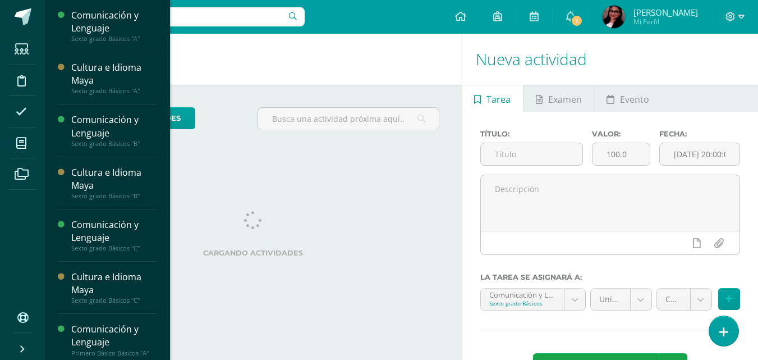
click at [20, 141] on icon at bounding box center [21, 142] width 10 height 11
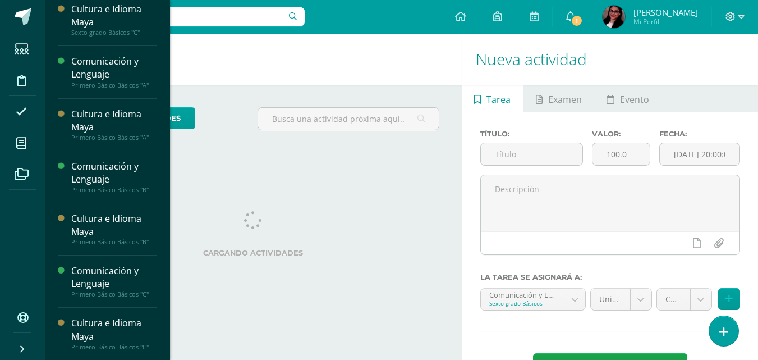
scroll to position [268, 0]
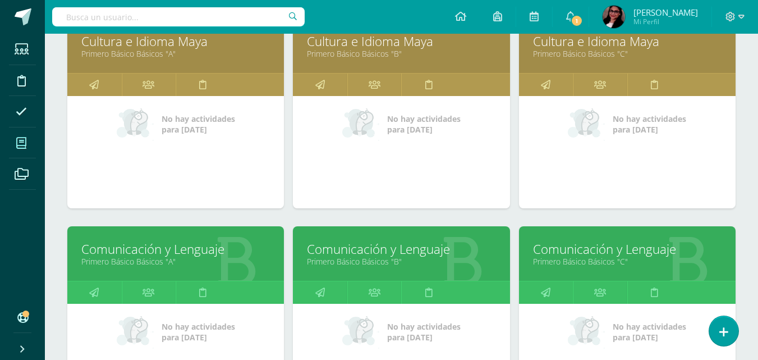
scroll to position [606, 0]
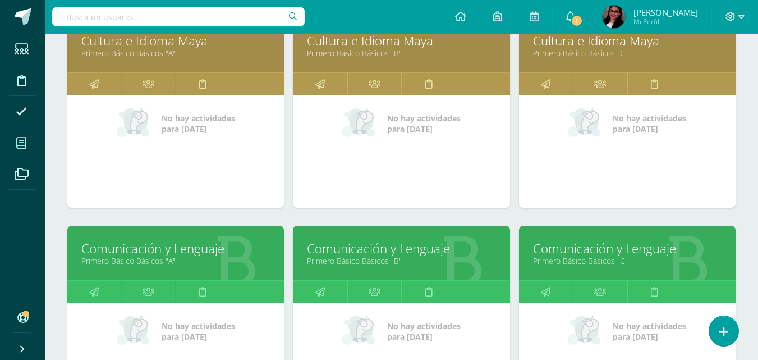
click at [178, 252] on link "Comunicación y Lenguaje" at bounding box center [175, 248] width 189 height 17
click at [178, 245] on link "Comunicación y Lenguaje" at bounding box center [175, 248] width 189 height 17
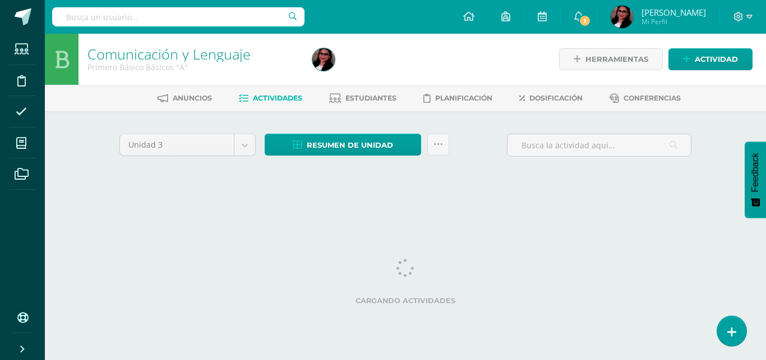
click at [356, 97] on span "Estudiantes" at bounding box center [371, 98] width 51 height 8
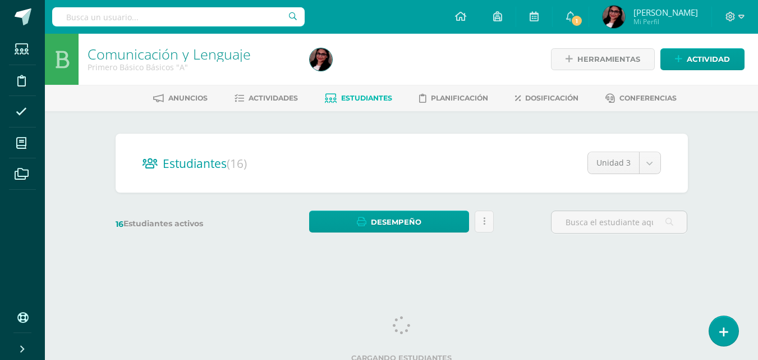
drag, startPoint x: 761, startPoint y: 29, endPoint x: 766, endPoint y: 62, distance: 33.5
click at [758, 69] on html "Estudiantes Disciplina Asistencia Mis cursos Archivos Soporte Ayuda Reportar un…" at bounding box center [379, 133] width 758 height 267
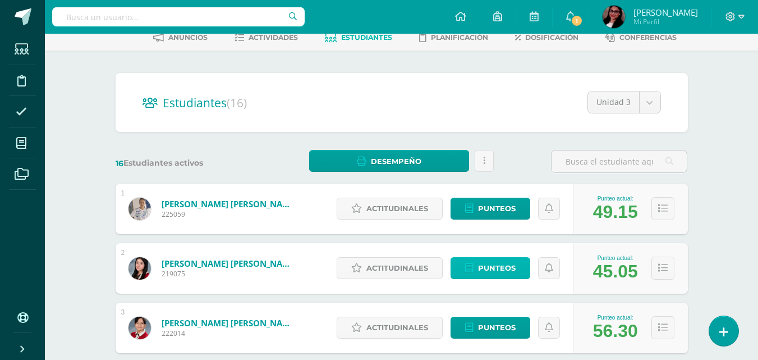
click at [502, 266] on span "Punteos" at bounding box center [497, 268] width 38 height 21
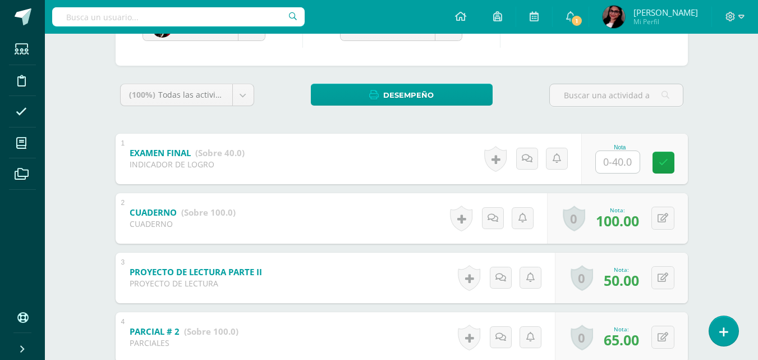
scroll to position [146, 0]
click at [246, 96] on body "Estudiantes Disciplina Asistencia Mis cursos Archivos Soporte Ayuda Reportar un…" at bounding box center [379, 294] width 758 height 881
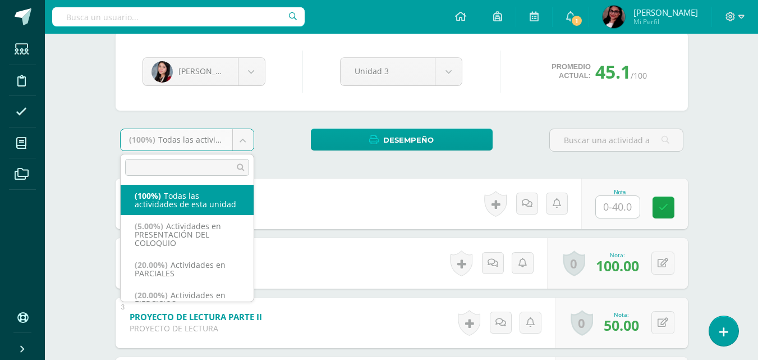
scroll to position [88, 0]
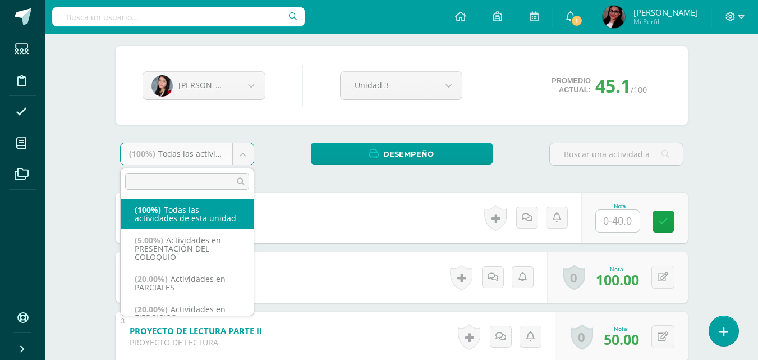
click at [254, 82] on body "Estudiantes Disciplina Asistencia Mis cursos Archivos Soporte Ayuda Reportar un…" at bounding box center [379, 352] width 758 height 881
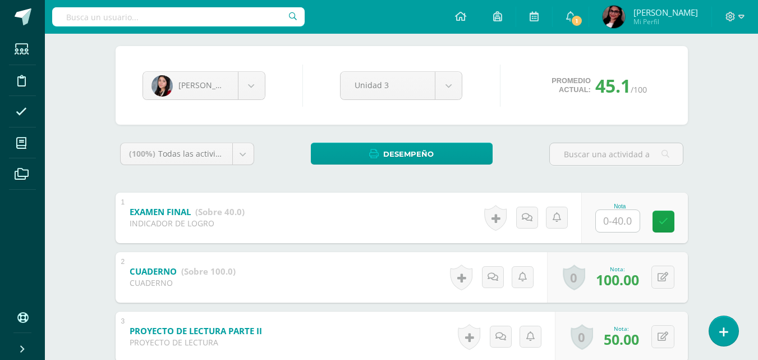
click at [255, 86] on body "Estudiantes Disciplina Asistencia Mis cursos Archivos Soporte Ayuda Reportar un…" at bounding box center [379, 352] width 758 height 881
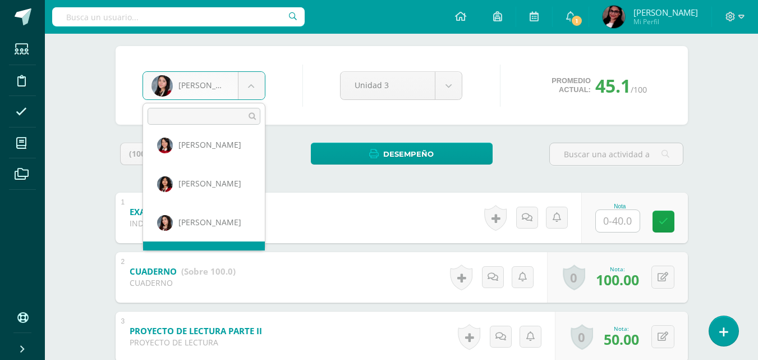
scroll to position [232, 0]
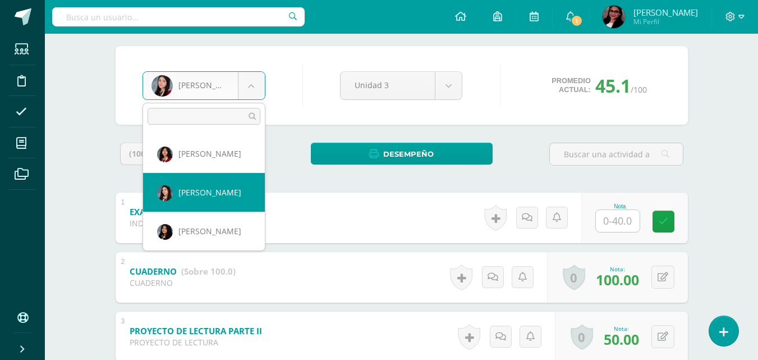
select select "205"
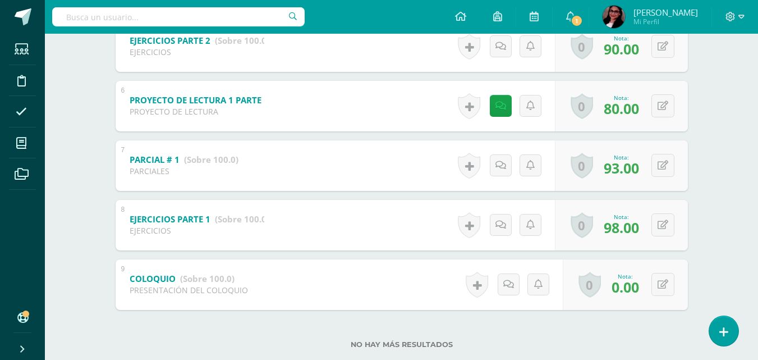
scroll to position [504, 0]
